Goal: Task Accomplishment & Management: Manage account settings

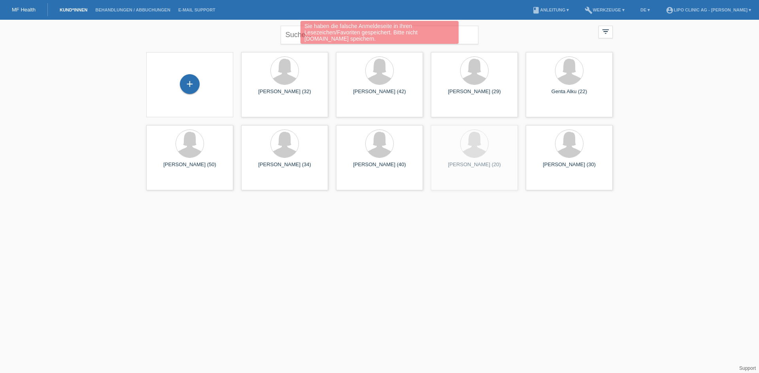
click at [298, 35] on div "Sie haben die falsche Anmeldeseite in Ihren Lesezeichen/Favoriten gespeichert. …" at bounding box center [379, 33] width 455 height 25
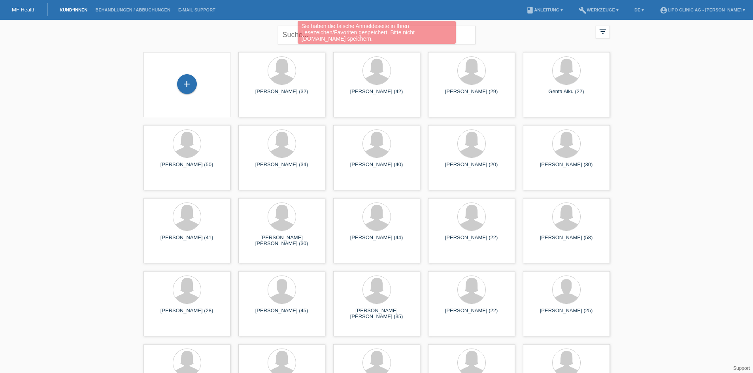
click at [296, 34] on div "Sie haben die falsche Anmeldeseite in Ihren Lesezeichen/Favoriten gespeichert. …" at bounding box center [377, 33] width 452 height 25
click at [290, 36] on div "Sie haben die falsche Anmeldeseite in Ihren Lesezeichen/Favoriten gespeichert. …" at bounding box center [377, 33] width 452 height 25
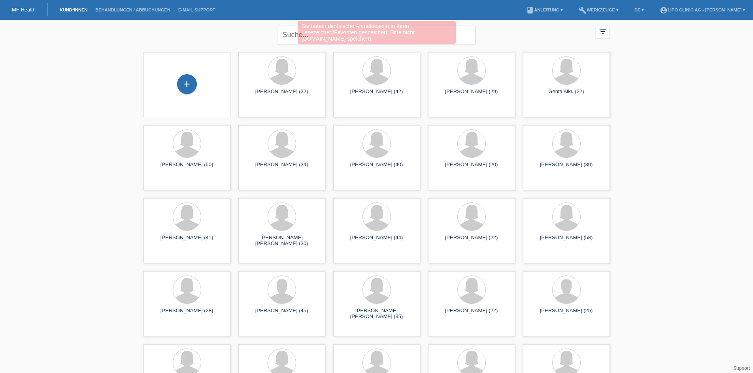
click at [290, 34] on div "Sie haben die falsche Anmeldeseite in Ihren Lesezeichen/Favoriten gespeichert. …" at bounding box center [377, 33] width 452 height 25
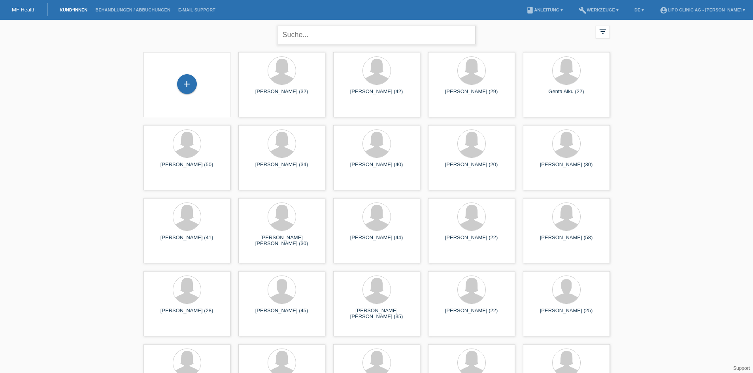
click at [311, 34] on input "text" at bounding box center [377, 35] width 198 height 19
type input "martina al"
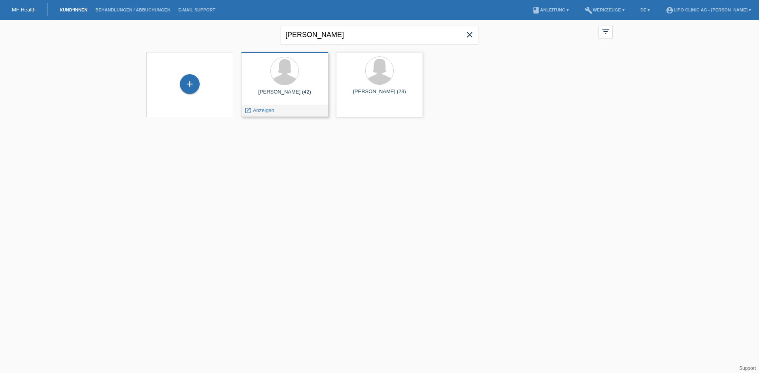
click at [308, 85] on div at bounding box center [284, 72] width 74 height 30
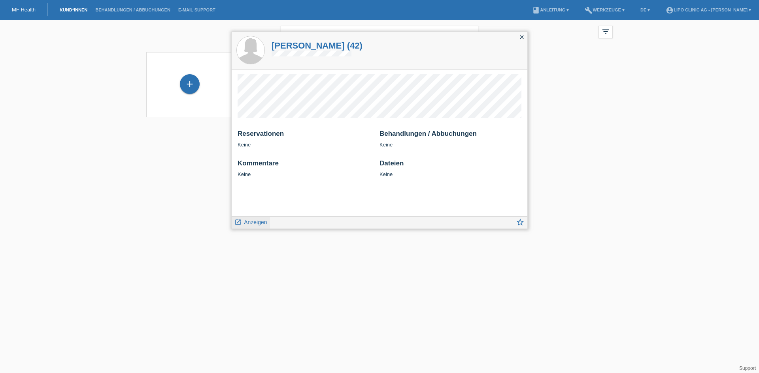
click at [258, 221] on span "Anzeigen" at bounding box center [255, 222] width 23 height 6
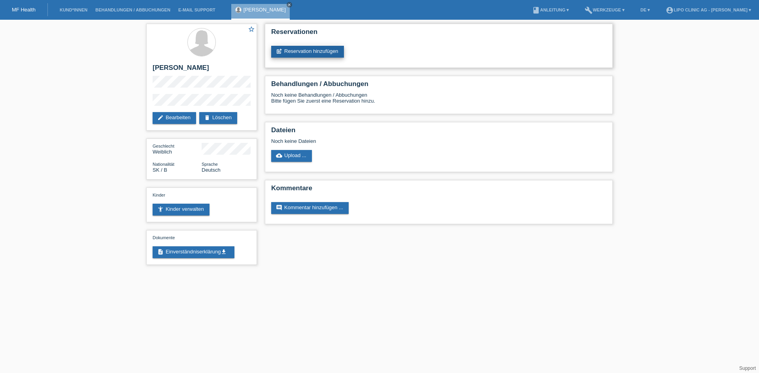
click at [324, 53] on link "post_add Reservation hinzufügen" at bounding box center [307, 52] width 73 height 12
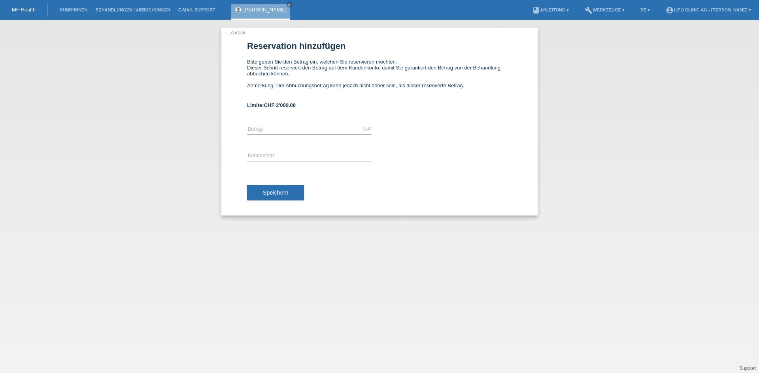
click at [288, 124] on div "CHF error [GEOGRAPHIC_DATA]" at bounding box center [309, 129] width 124 height 27
click at [254, 124] on div "CHF error Betrag" at bounding box center [309, 129] width 124 height 27
click at [258, 130] on input "text" at bounding box center [309, 129] width 124 height 10
type input "2000.00"
click at [265, 159] on input "text" at bounding box center [309, 156] width 124 height 10
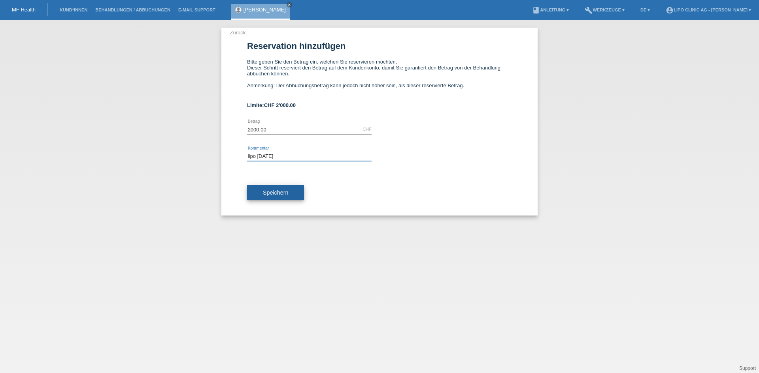
type input "lipo 06.09.2025"
click at [286, 191] on span "Speichern" at bounding box center [275, 193] width 25 height 6
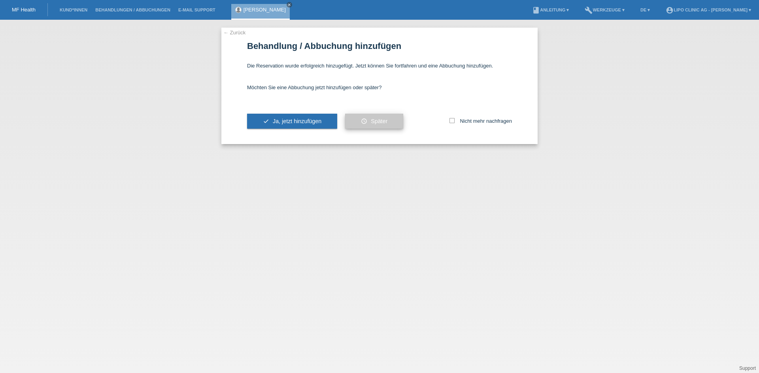
click at [373, 121] on span "Später" at bounding box center [379, 121] width 17 height 6
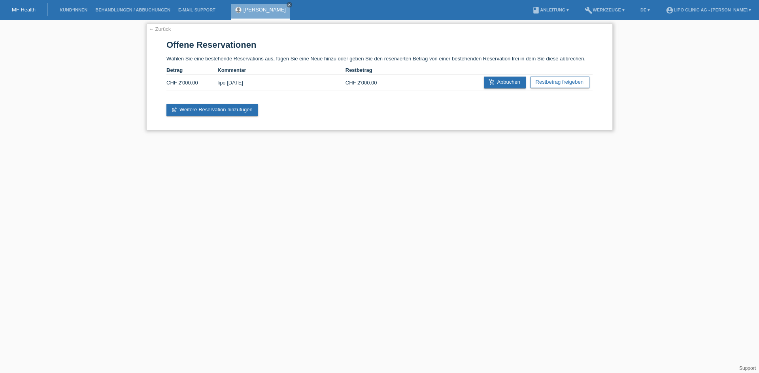
click at [164, 28] on link "← Zurück" at bounding box center [160, 29] width 22 height 6
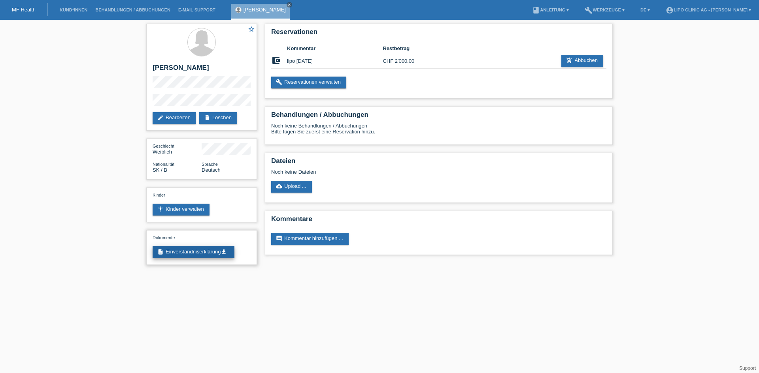
click at [199, 252] on link "description Einverständniserklärung get_app" at bounding box center [194, 253] width 82 height 12
click at [327, 85] on link "build Reservationen verwalten" at bounding box center [308, 83] width 75 height 12
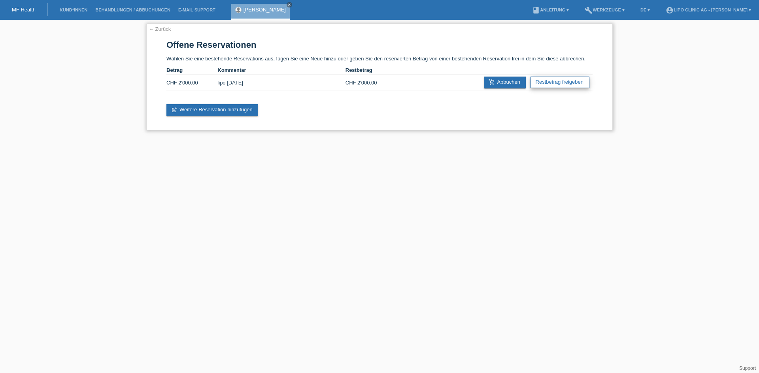
click at [547, 86] on link "Restbetrag freigeben" at bounding box center [559, 82] width 59 height 11
